Goal: Transaction & Acquisition: Purchase product/service

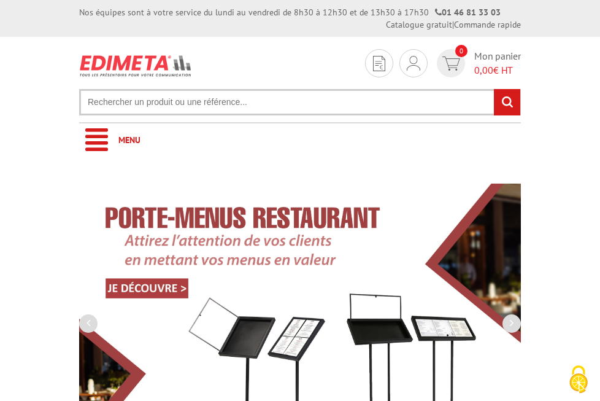
click at [202, 89] on input "text" at bounding box center [300, 102] width 442 height 26
paste input "213402"
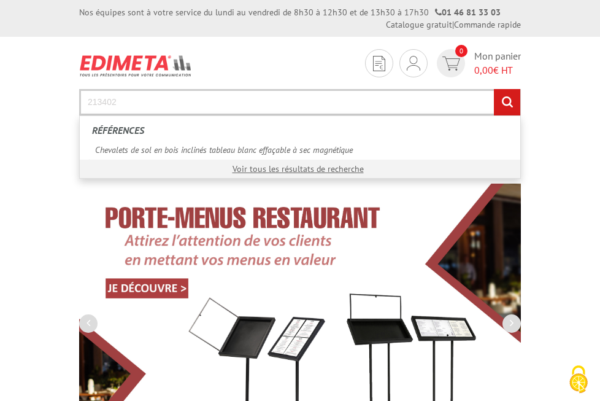
type input "213402"
click at [494, 89] on input "rechercher" at bounding box center [507, 102] width 26 height 26
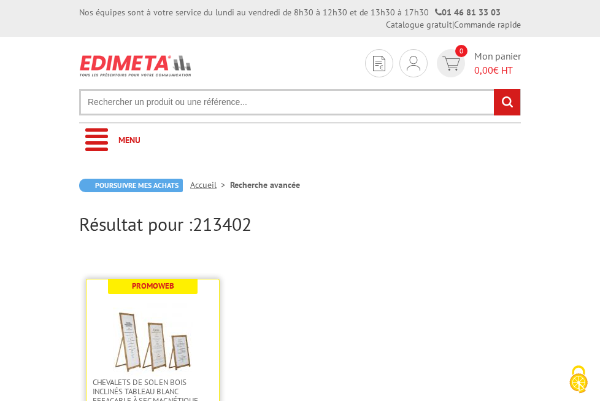
click at [193, 298] on img at bounding box center [153, 338] width 80 height 80
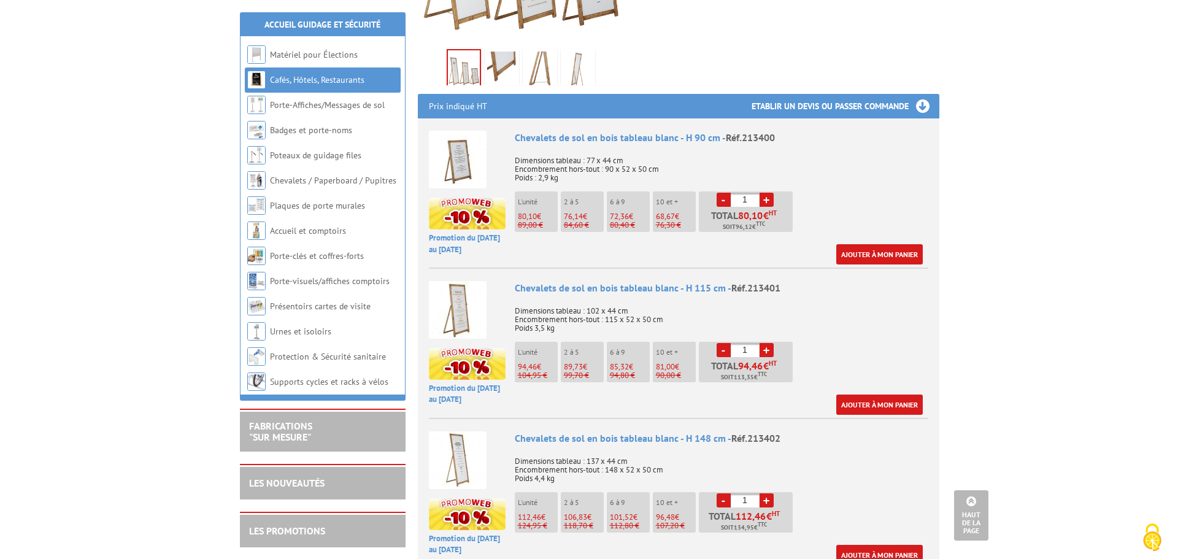
scroll to position [430, 0]
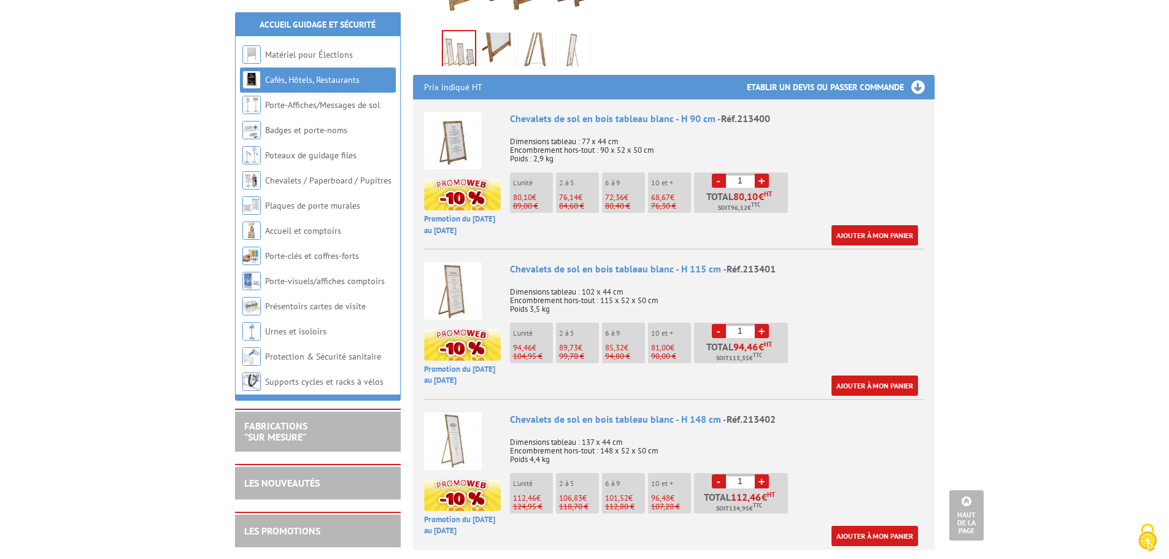
click at [599, 324] on link "+" at bounding box center [762, 331] width 14 height 14
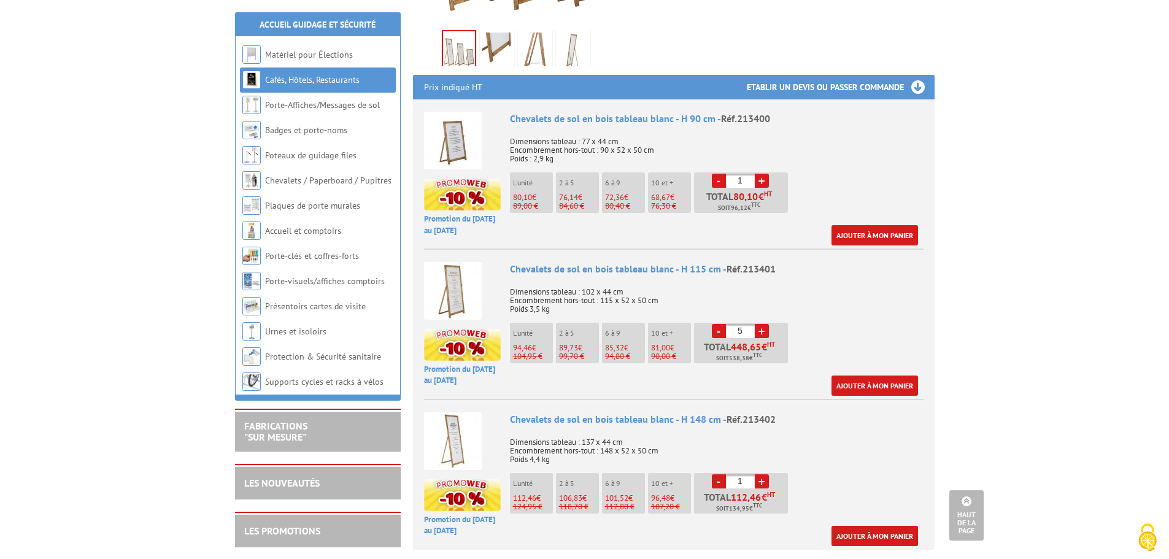
type input "6"
click at [599, 376] on link "Ajouter à mon panier" at bounding box center [874, 386] width 87 height 20
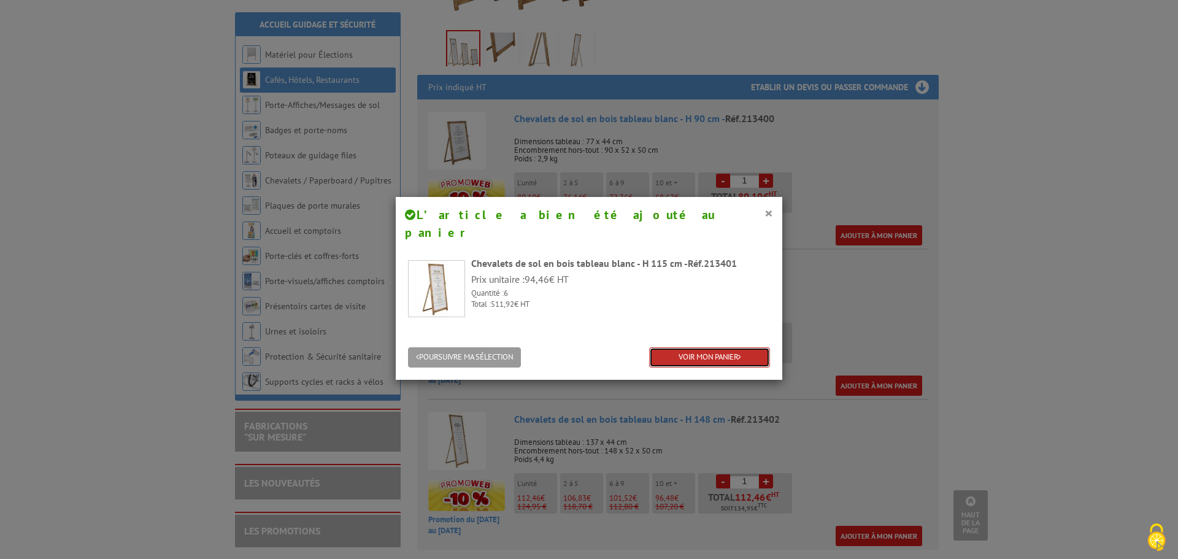
click at [599, 347] on link "VOIR MON PANIER" at bounding box center [709, 357] width 121 height 20
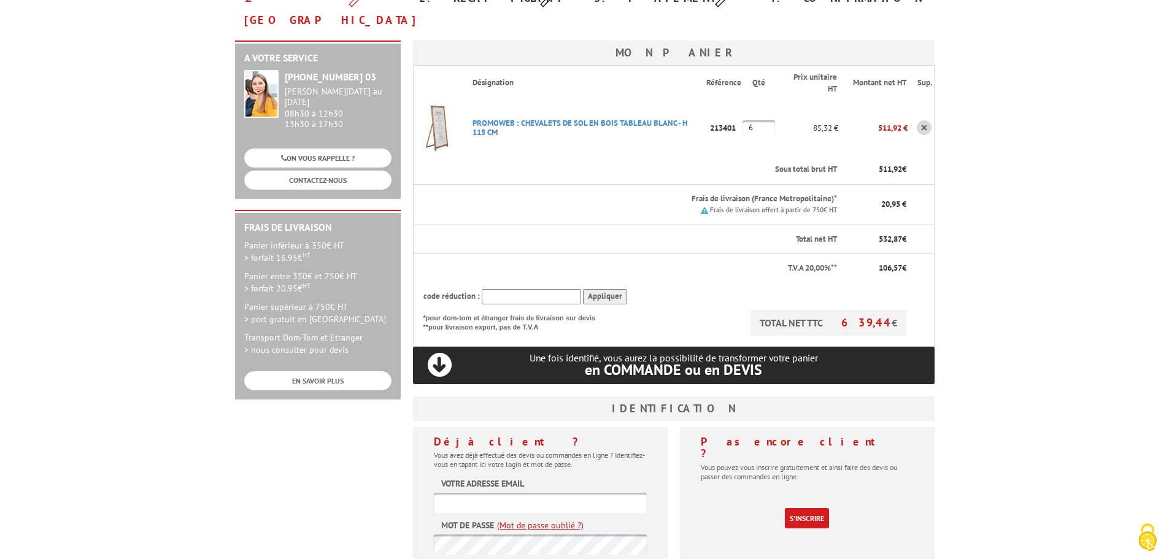
scroll to position [184, 0]
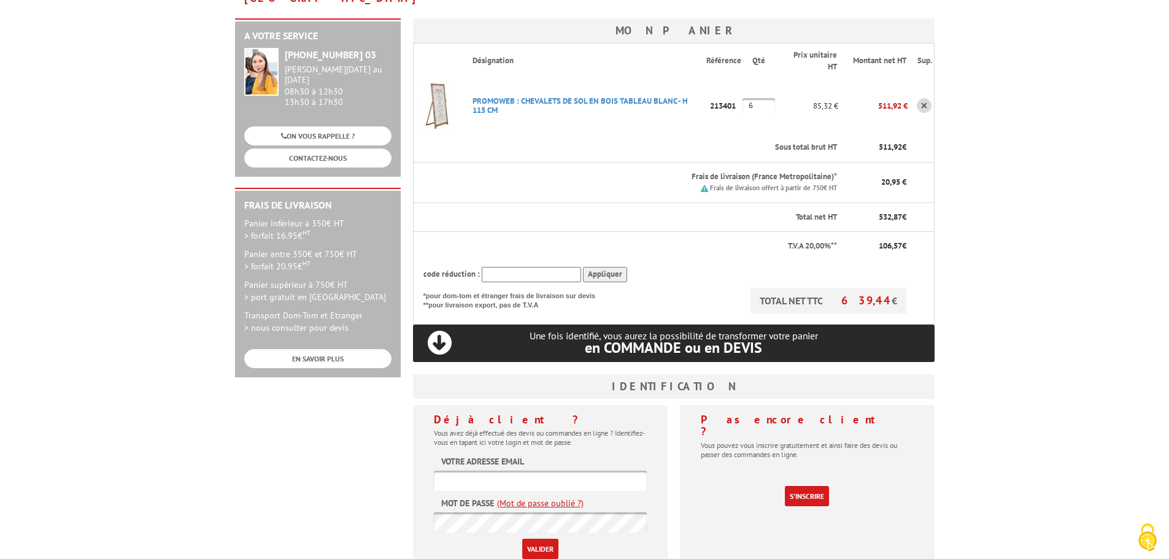
type input "laetitia.tourneux@parislesud.net"
click at [540, 539] on input "Valider" at bounding box center [540, 549] width 36 height 20
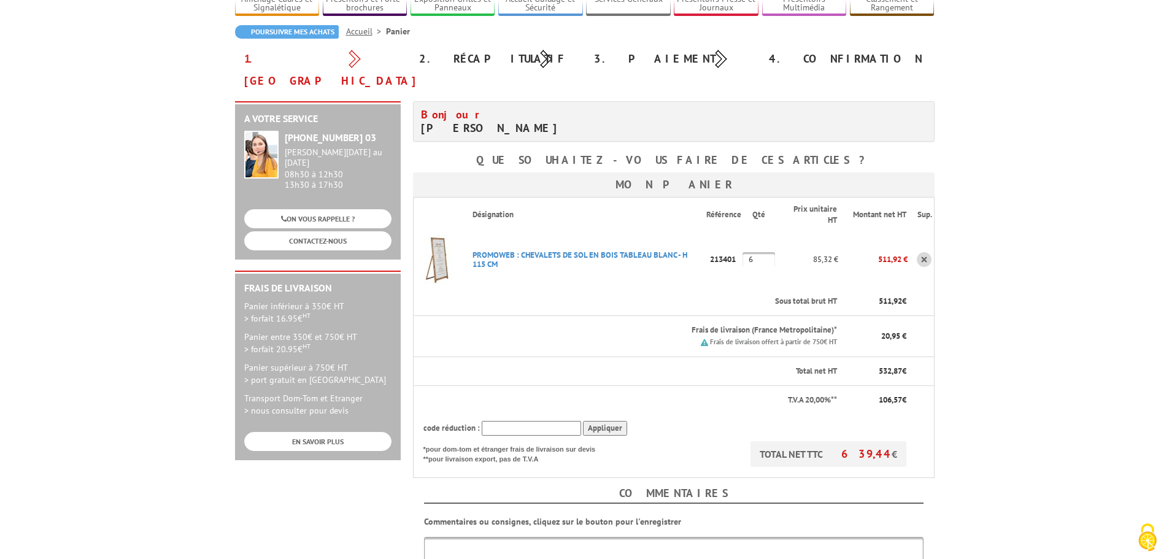
scroll to position [123, 0]
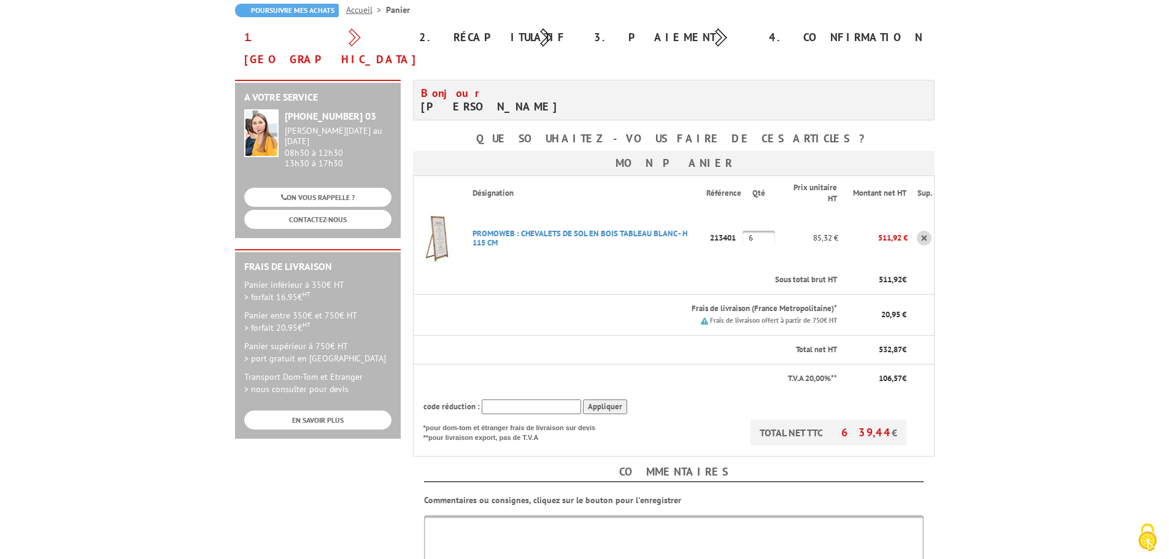
drag, startPoint x: 738, startPoint y: 216, endPoint x: 711, endPoint y: 219, distance: 27.8
click at [711, 227] on p "213401" at bounding box center [724, 237] width 36 height 21
copy p "213401"
